Goal: Check status

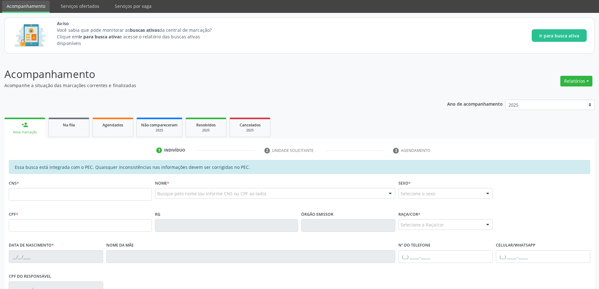
scroll to position [63, 0]
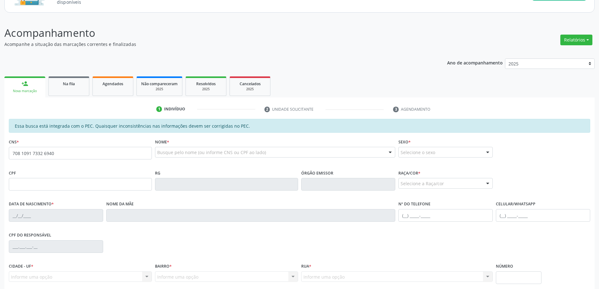
type input "708 1091 7332 6940"
type input "[DATE]"
type input "[PERSON_NAME]"
type input "[PHONE_NUMBER]"
type input "S/N"
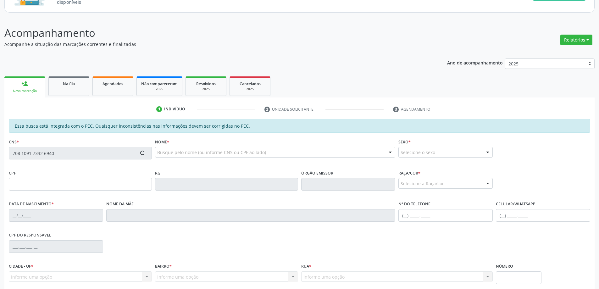
type input "162.715.744-16"
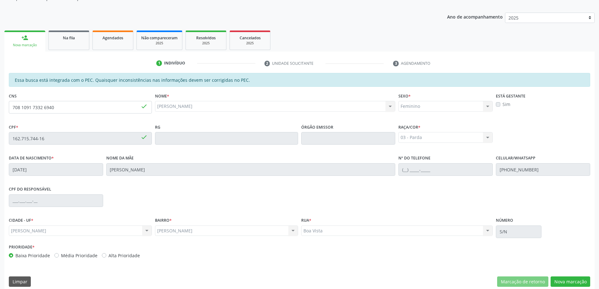
scroll to position [115, 0]
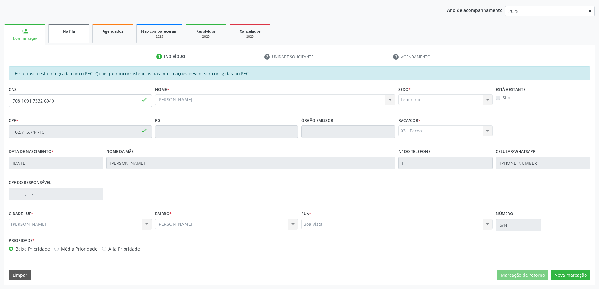
click at [65, 30] on span "Na fila" at bounding box center [69, 31] width 12 height 5
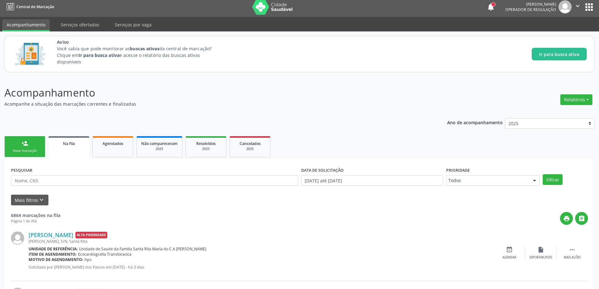
scroll to position [0, 0]
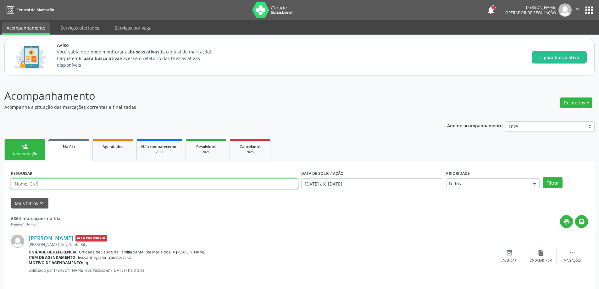
paste input "708109173326940"
click at [557, 184] on button "Filtrar" at bounding box center [553, 182] width 20 height 11
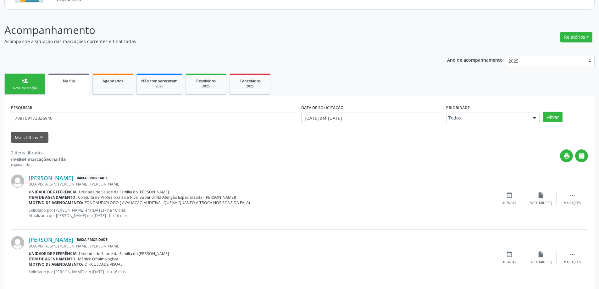
scroll to position [74, 0]
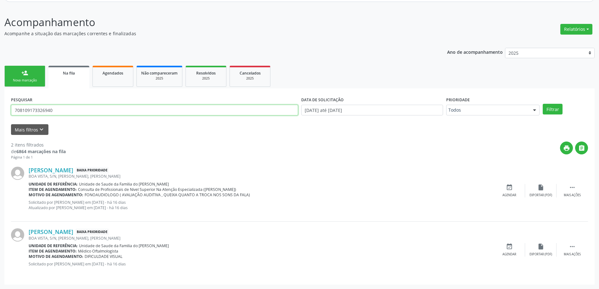
click at [74, 107] on input "708109173326940" at bounding box center [154, 110] width 287 height 11
type input "7"
paste input "704203782613185"
type input "704203782613185"
click at [560, 109] on button "Filtrar" at bounding box center [553, 109] width 20 height 11
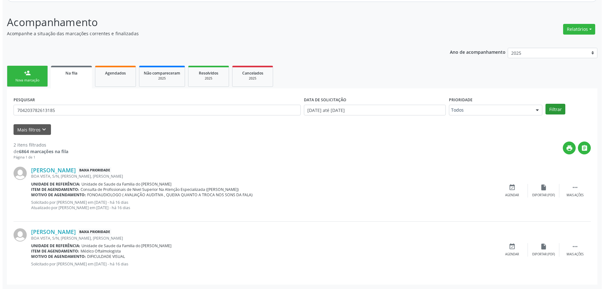
scroll to position [0, 0]
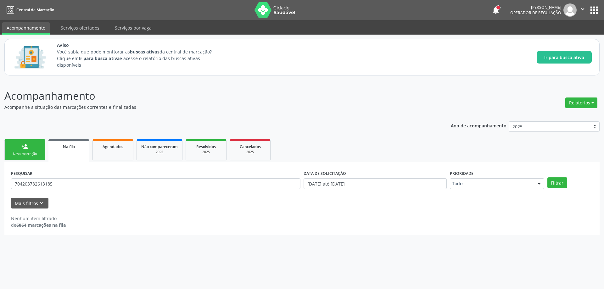
click at [65, 152] on link "Na fila" at bounding box center [68, 150] width 41 height 23
click at [65, 151] on link "Na fila" at bounding box center [68, 150] width 41 height 23
click at [555, 183] on button "Filtrar" at bounding box center [557, 182] width 20 height 11
